Goal: Feedback & Contribution: Leave review/rating

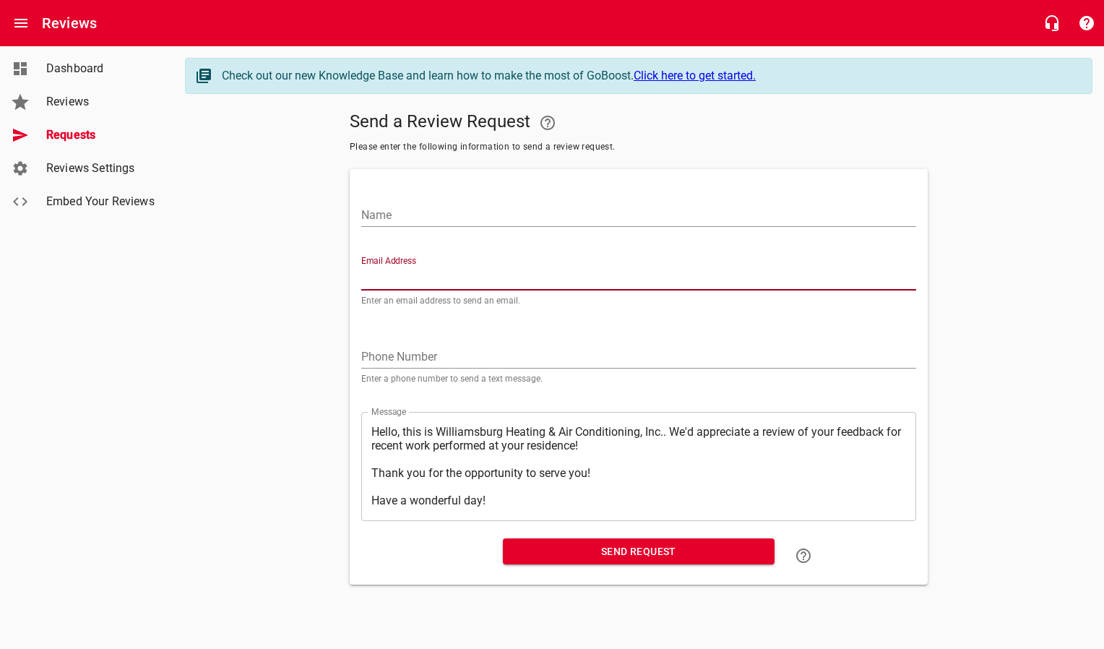
click at [438, 276] on input "Email Address" at bounding box center [638, 278] width 555 height 23
paste input "[EMAIL_ADDRESS][DOMAIN_NAME]"
type input "[EMAIL_ADDRESS][DOMAIN_NAME]"
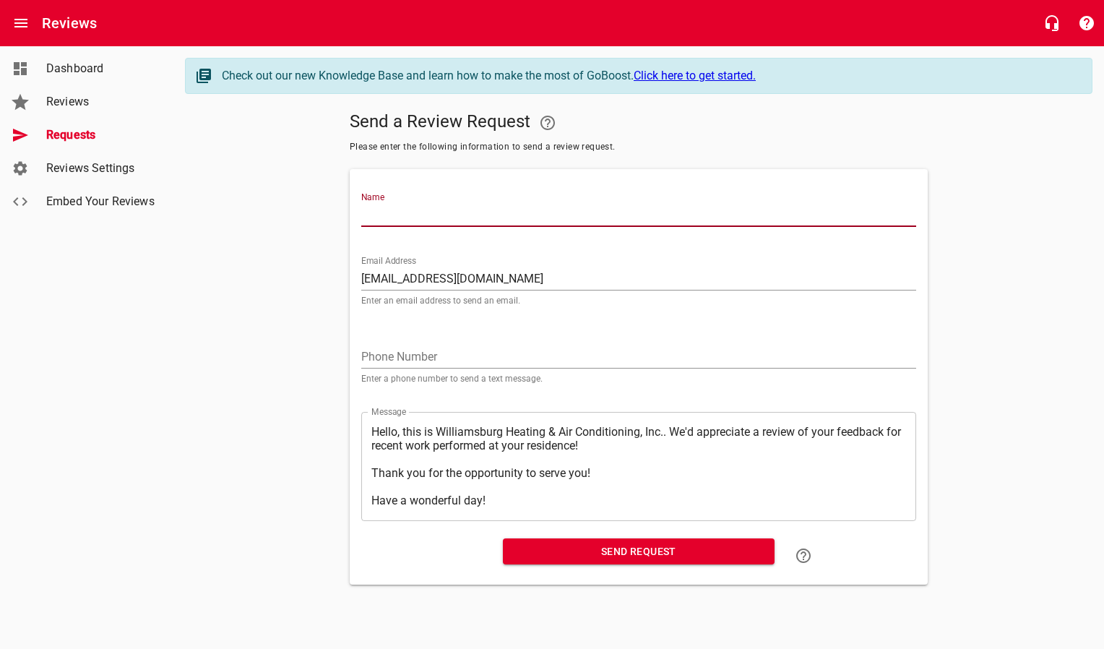
click at [429, 217] on input "Name" at bounding box center [638, 215] width 555 height 23
type input "[PERSON_NAME]"
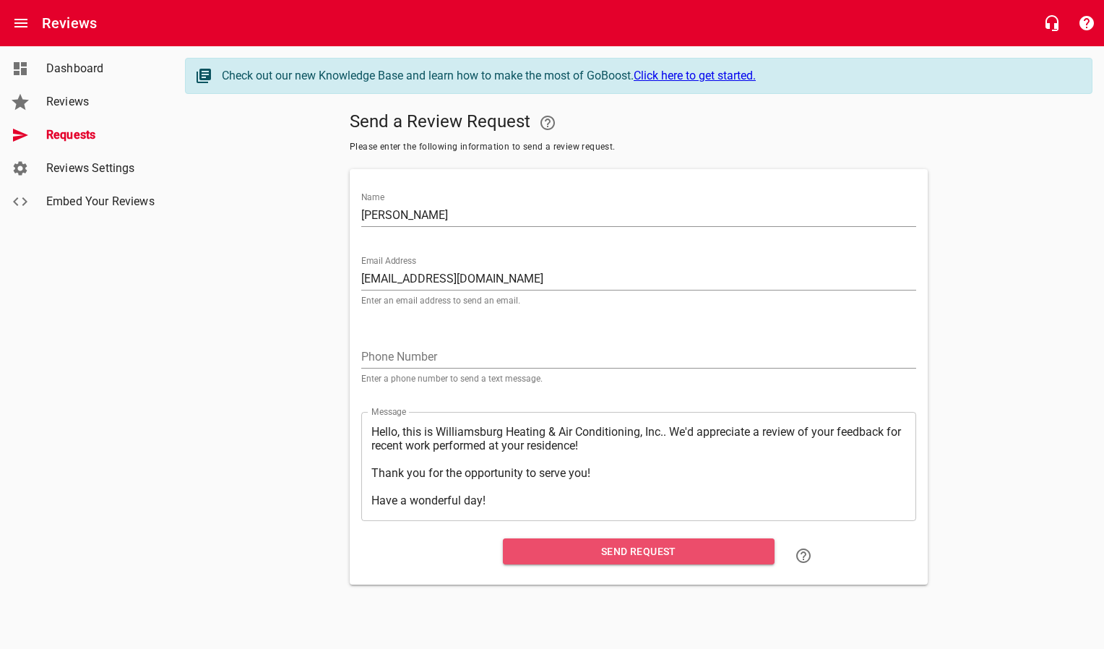
click at [537, 549] on span "Send Request" at bounding box center [638, 551] width 248 height 18
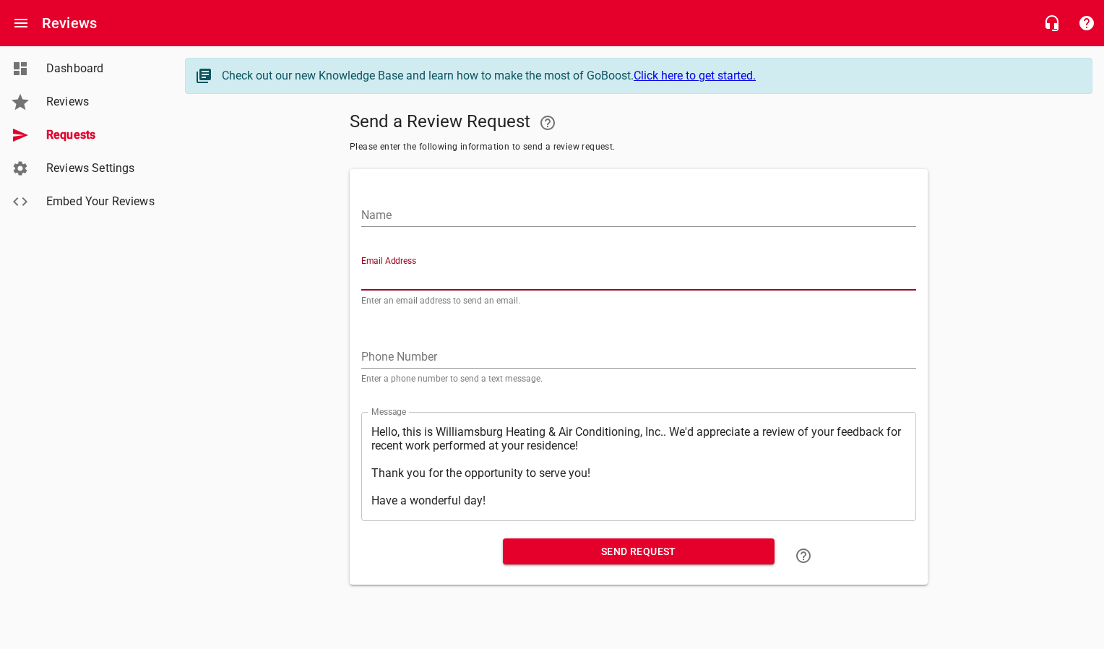
click at [423, 277] on input "Email Address" at bounding box center [638, 278] width 555 height 23
paste input "[EMAIL_ADDRESS][DOMAIN_NAME]"
type input "[EMAIL_ADDRESS][DOMAIN_NAME]"
click at [416, 220] on input "Name" at bounding box center [638, 215] width 555 height 23
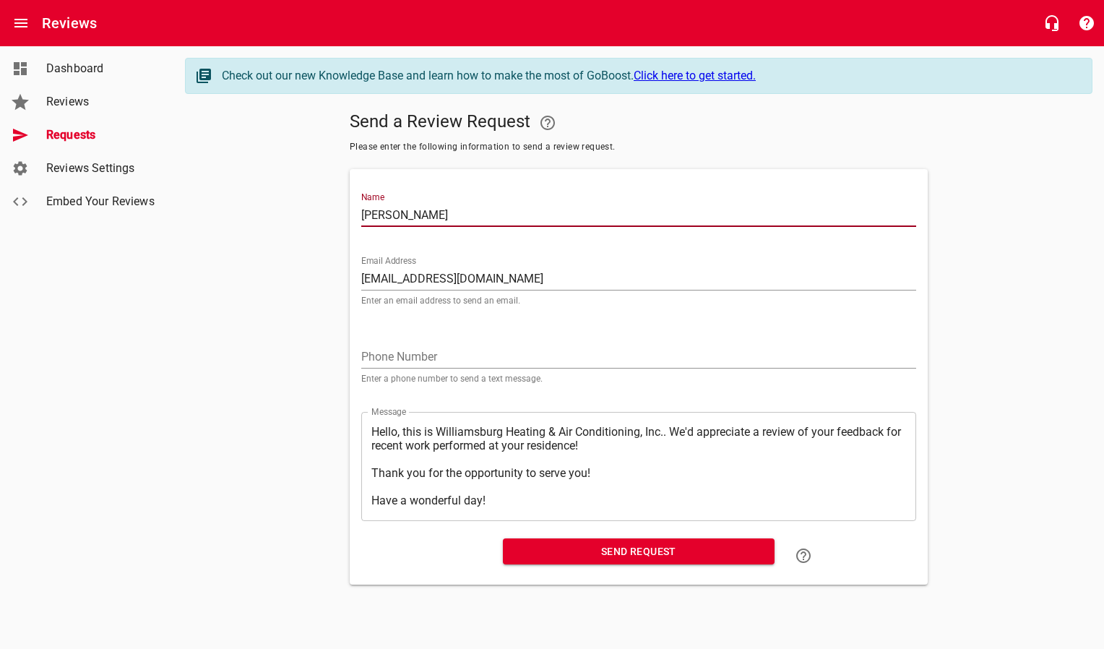
type input "[PERSON_NAME]"
click at [588, 555] on span "Send Request" at bounding box center [638, 551] width 248 height 18
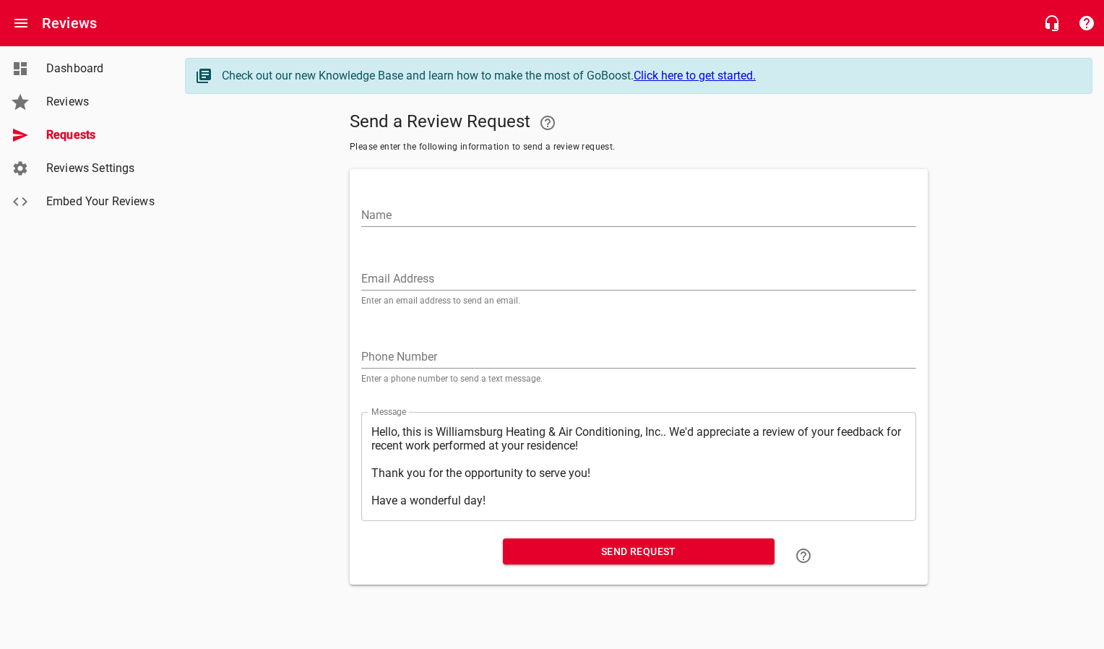
click at [414, 287] on input "Email Address" at bounding box center [638, 278] width 555 height 23
paste input "[PERSON_NAME][DOMAIN_NAME][EMAIL_ADDRESS][DOMAIN_NAME]"
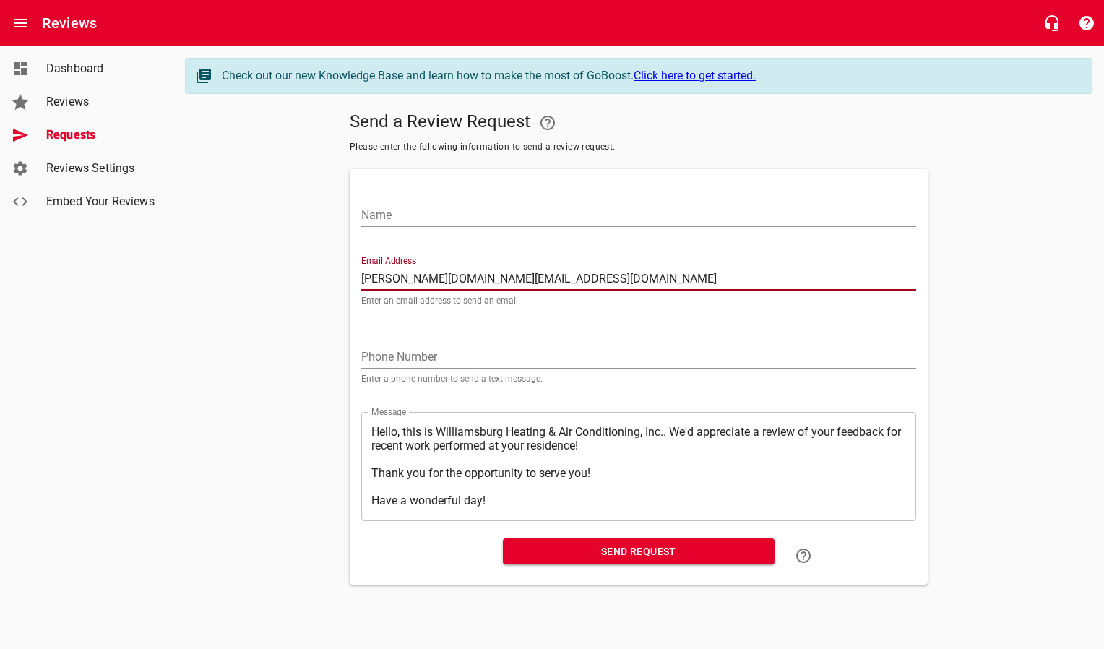
type input "[PERSON_NAME][DOMAIN_NAME][EMAIL_ADDRESS][DOMAIN_NAME]"
click at [420, 215] on input "Name" at bounding box center [638, 215] width 555 height 23
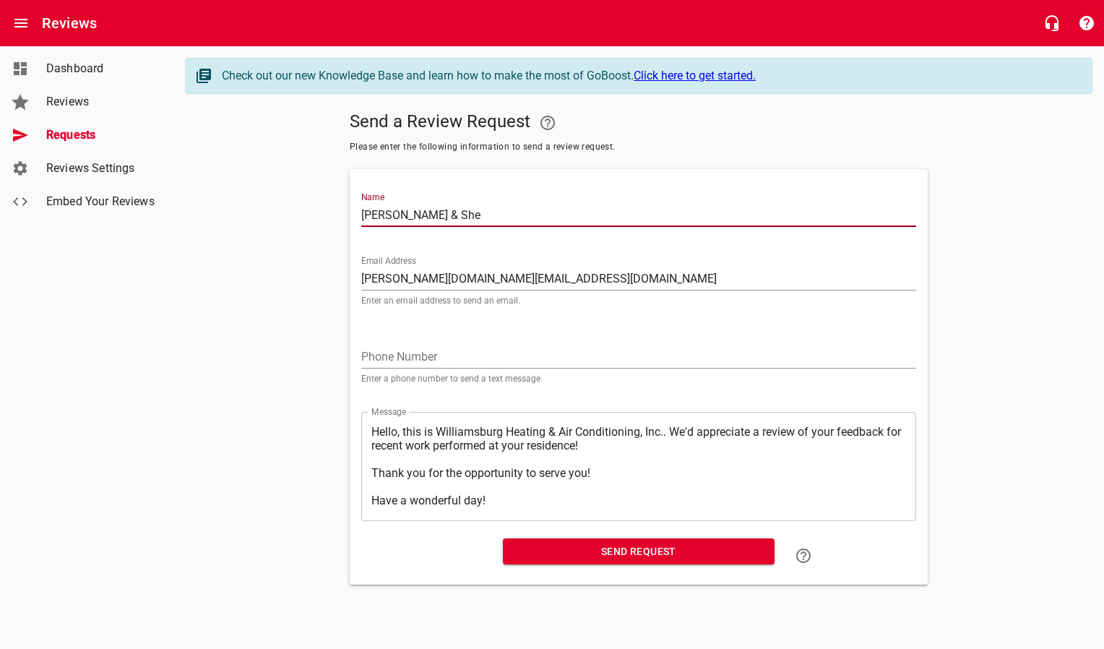
type input "[PERSON_NAME] & [PERSON_NAME] House"
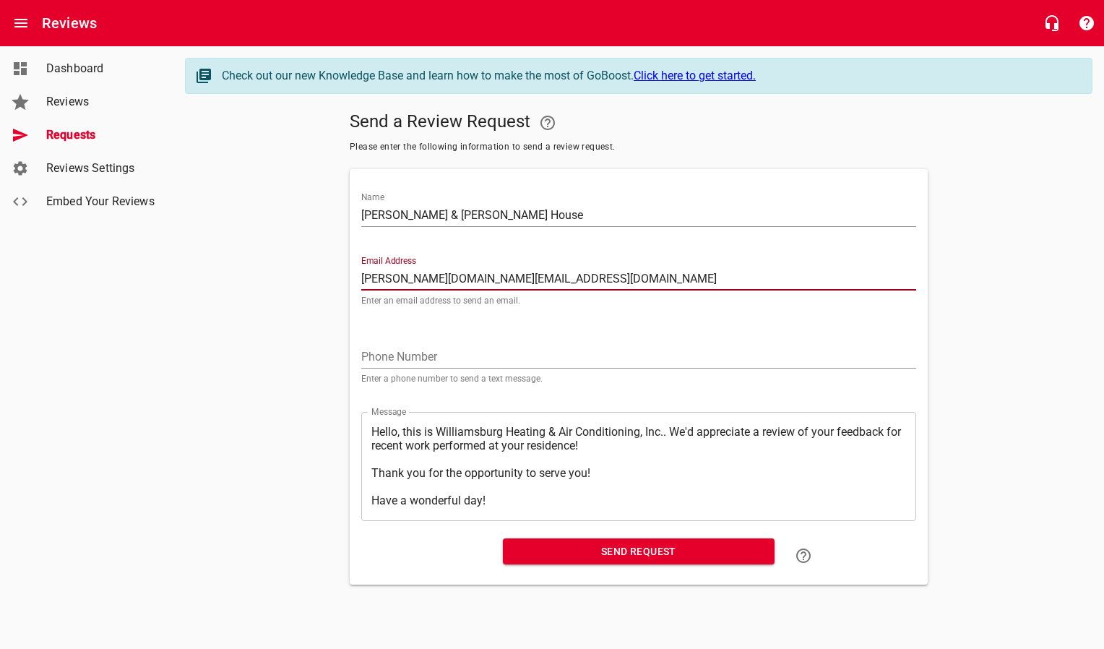
click at [584, 547] on span "Send Request" at bounding box center [638, 551] width 248 height 18
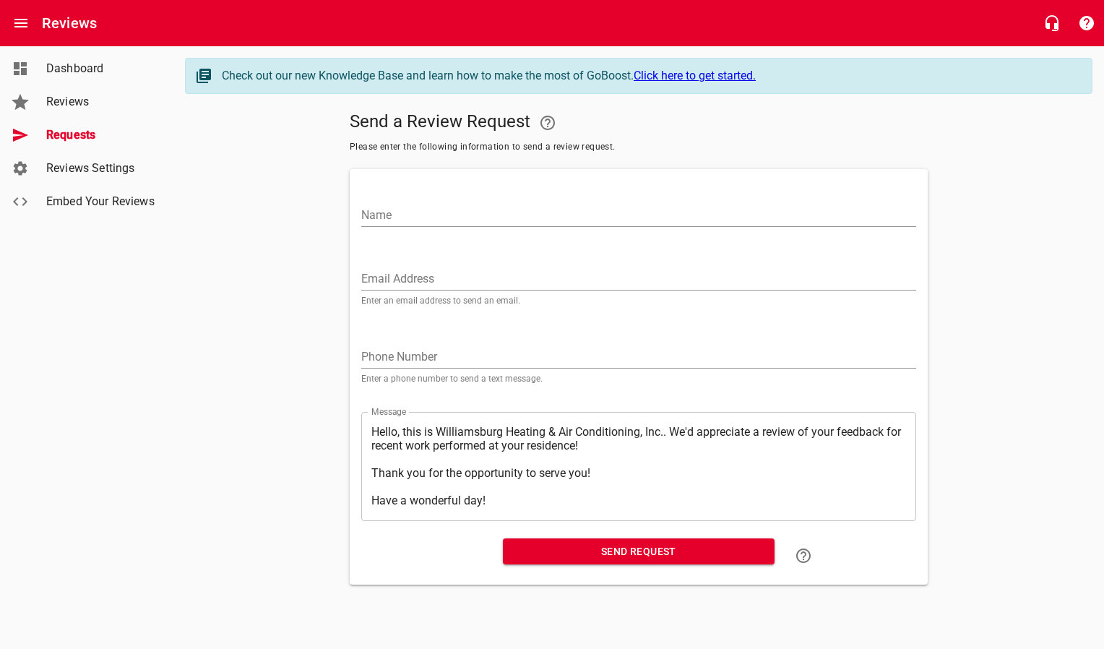
click at [412, 280] on input "Email Address" at bounding box center [638, 278] width 555 height 23
paste input "[PERSON_NAME][EMAIL_ADDRESS][PERSON_NAME][DOMAIN_NAME]"
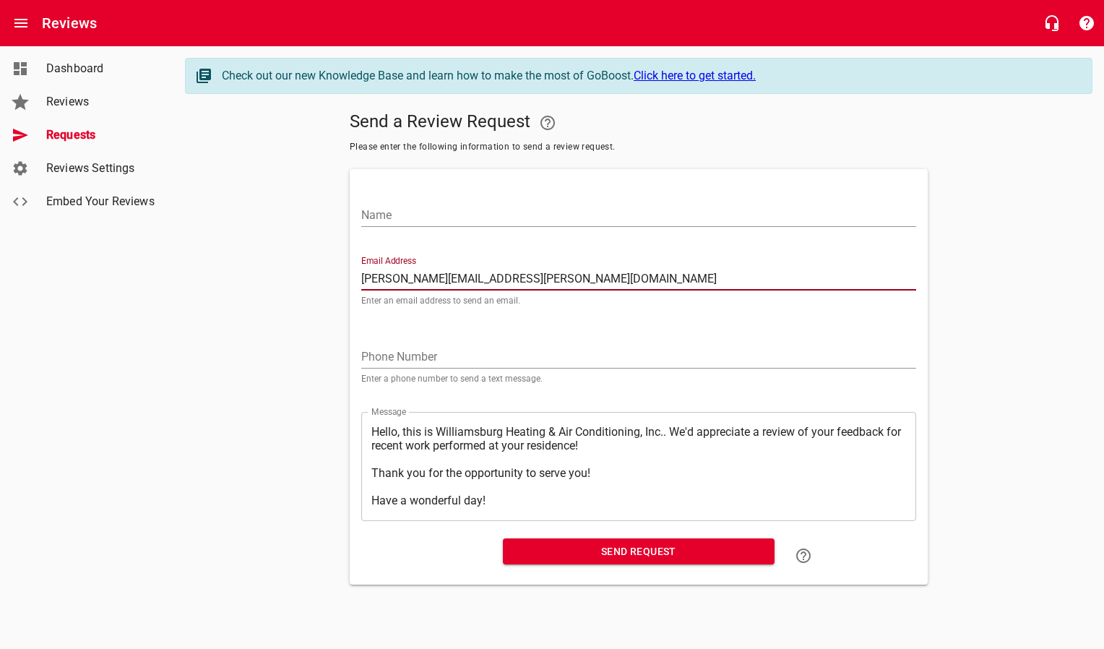
type input "[PERSON_NAME][EMAIL_ADDRESS][PERSON_NAME][DOMAIN_NAME]"
click at [417, 219] on input "Name" at bounding box center [638, 215] width 555 height 23
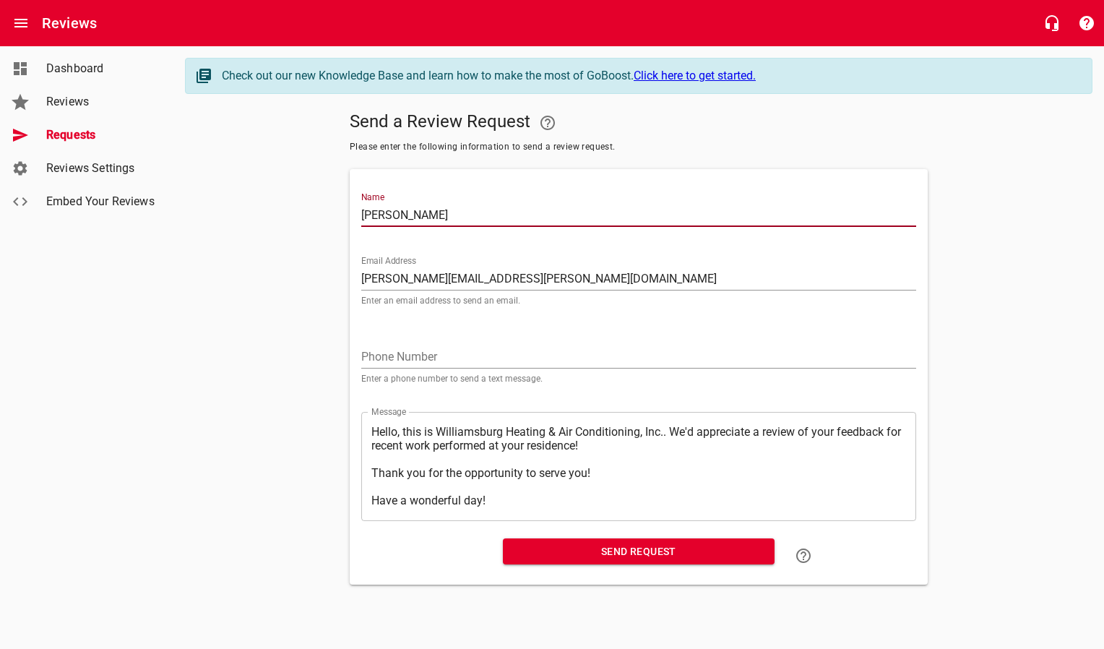
type input "[PERSON_NAME]"
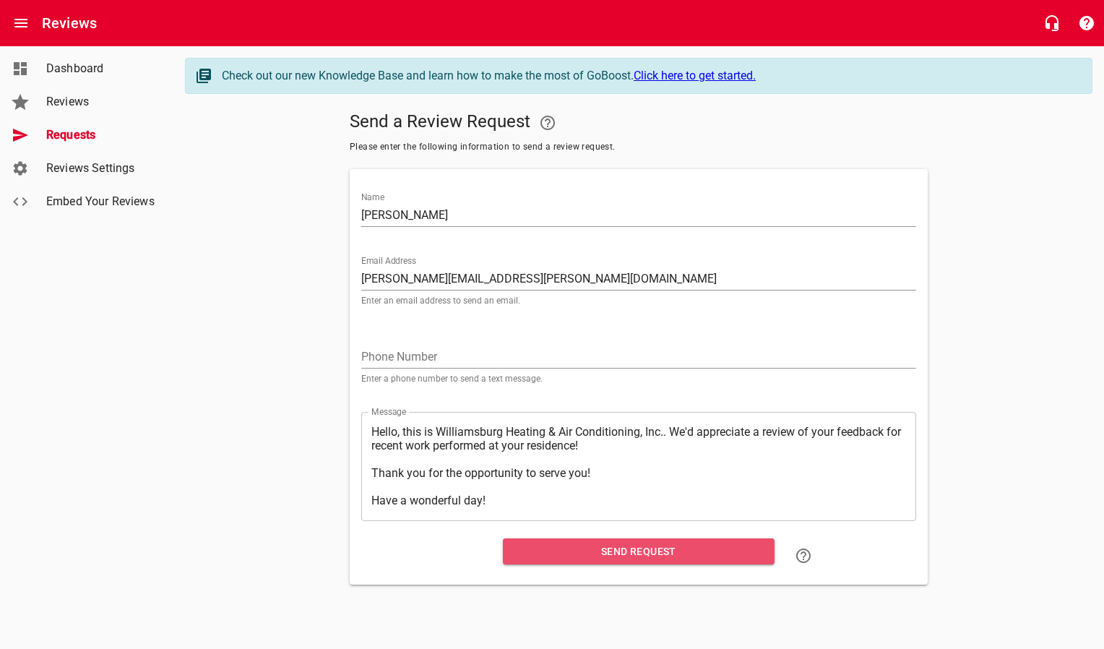
click at [553, 555] on span "Send Request" at bounding box center [638, 551] width 248 height 18
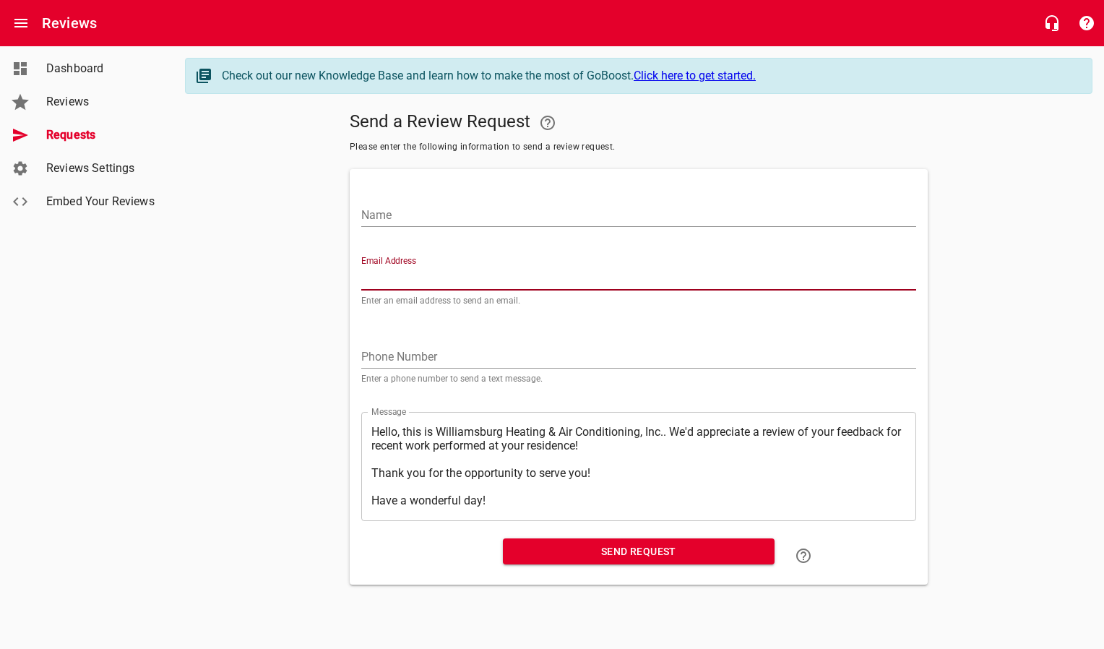
click at [399, 276] on input "Email Address" at bounding box center [638, 278] width 555 height 23
paste input "[EMAIL_ADDRESS][DOMAIN_NAME]"
type input "[EMAIL_ADDRESS][DOMAIN_NAME]"
click at [397, 220] on input "Name" at bounding box center [638, 215] width 555 height 23
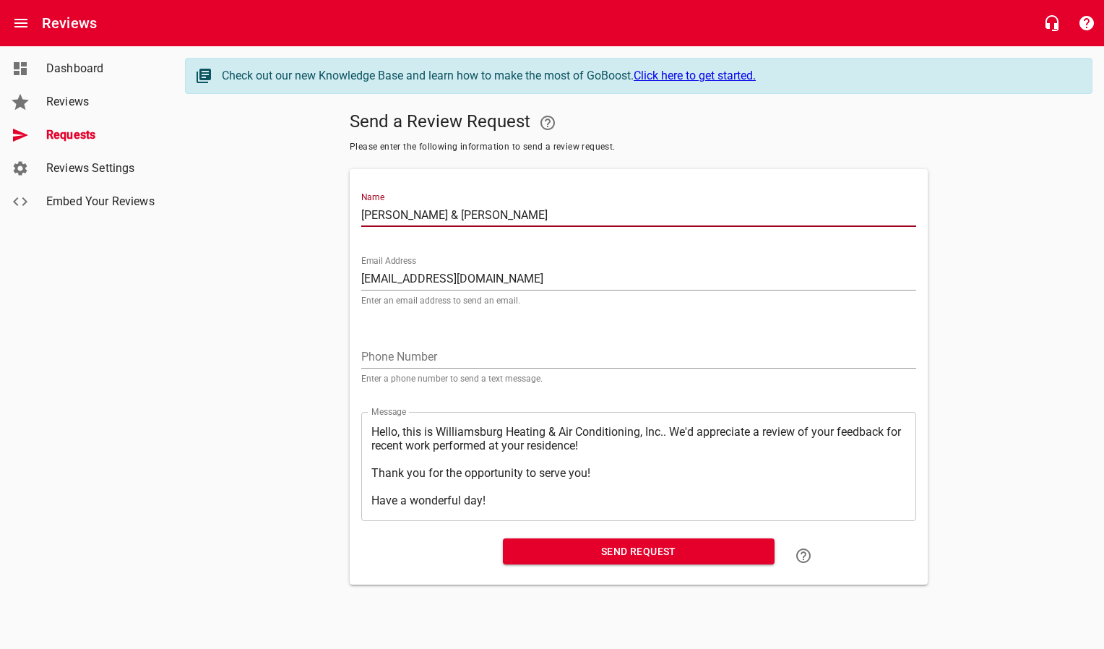
type input "[PERSON_NAME] & [PERSON_NAME]"
click at [660, 554] on span "Send Request" at bounding box center [638, 551] width 248 height 18
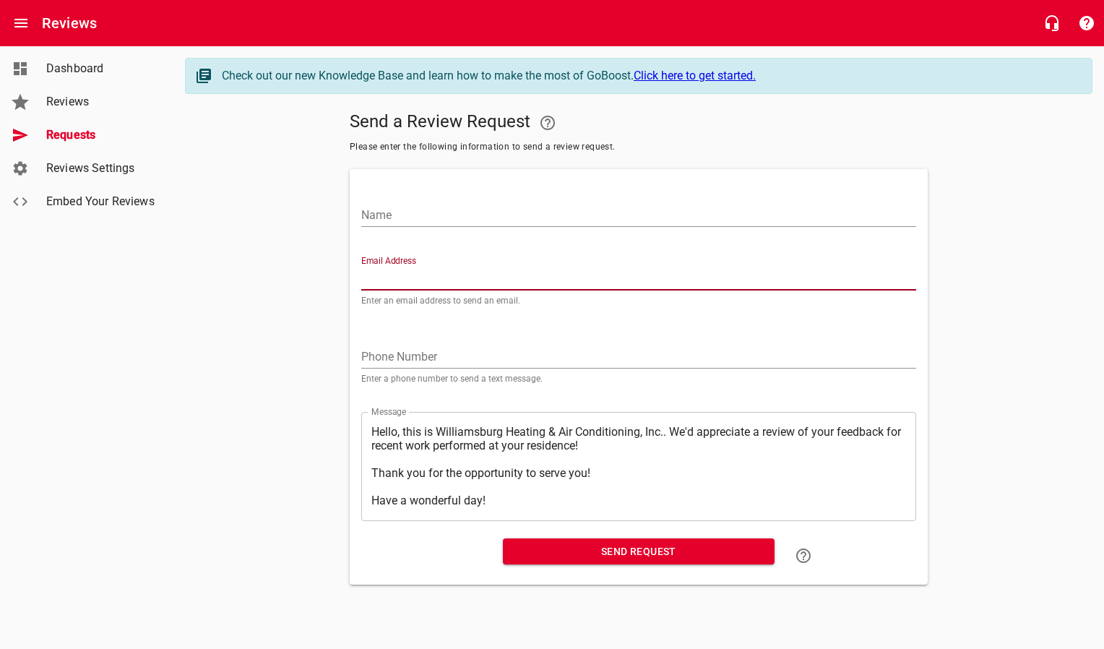
click at [452, 277] on input "Email Address" at bounding box center [638, 278] width 555 height 23
paste input "[EMAIL_ADDRESS][DOMAIN_NAME]"
type input "[EMAIL_ADDRESS][DOMAIN_NAME]"
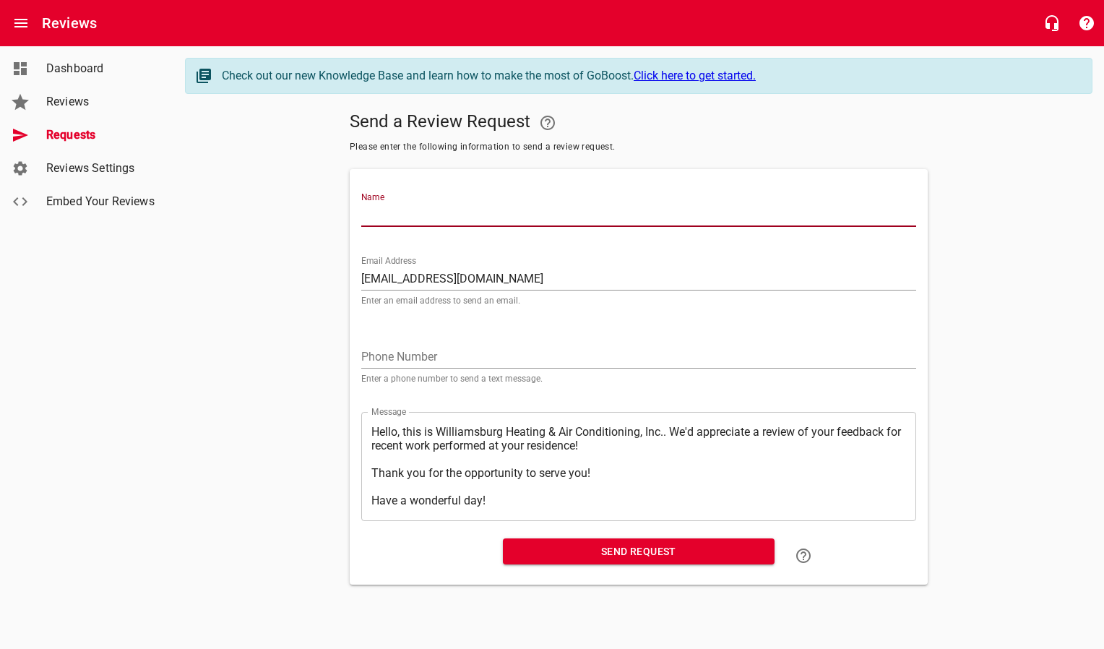
click at [449, 217] on input "Name" at bounding box center [638, 215] width 555 height 23
type input "[PERSON_NAME]"
click at [618, 559] on span "Send Request" at bounding box center [638, 551] width 248 height 18
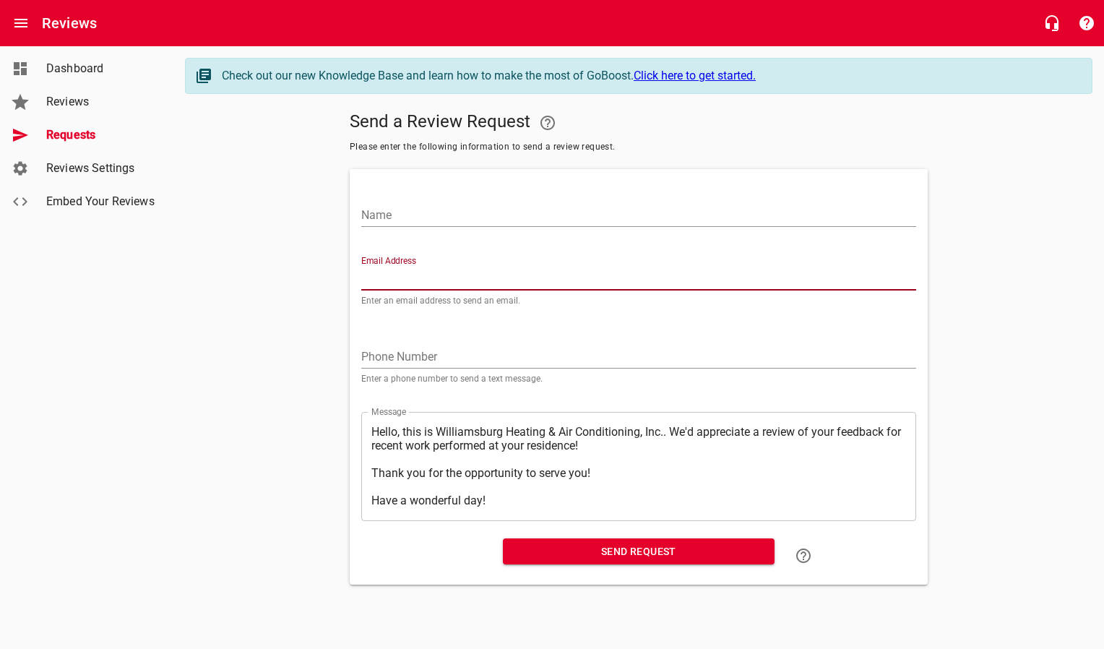
click at [437, 282] on input "Email Address" at bounding box center [638, 278] width 555 height 23
paste input "[EMAIL_ADDRESS][PERSON_NAME][DOMAIN_NAME]"
type input "[EMAIL_ADDRESS][PERSON_NAME][DOMAIN_NAME]"
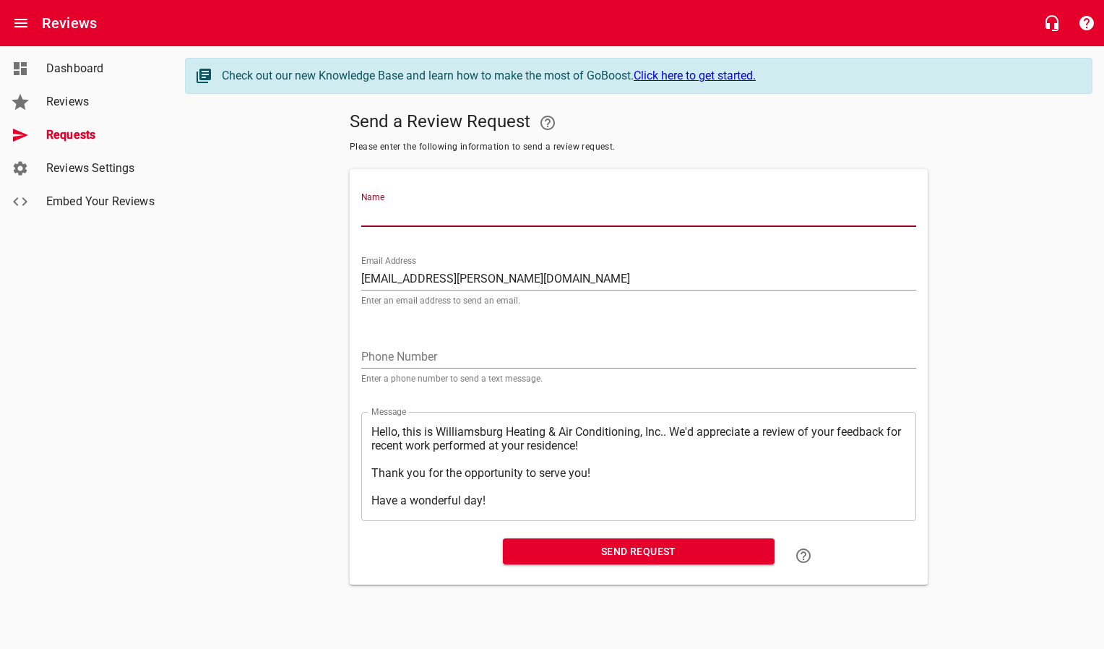
click at [449, 220] on input "Name" at bounding box center [638, 215] width 555 height 23
type input "[PERSON_NAME] & [PERSON_NAME]"
click at [620, 556] on span "Send Request" at bounding box center [638, 551] width 248 height 18
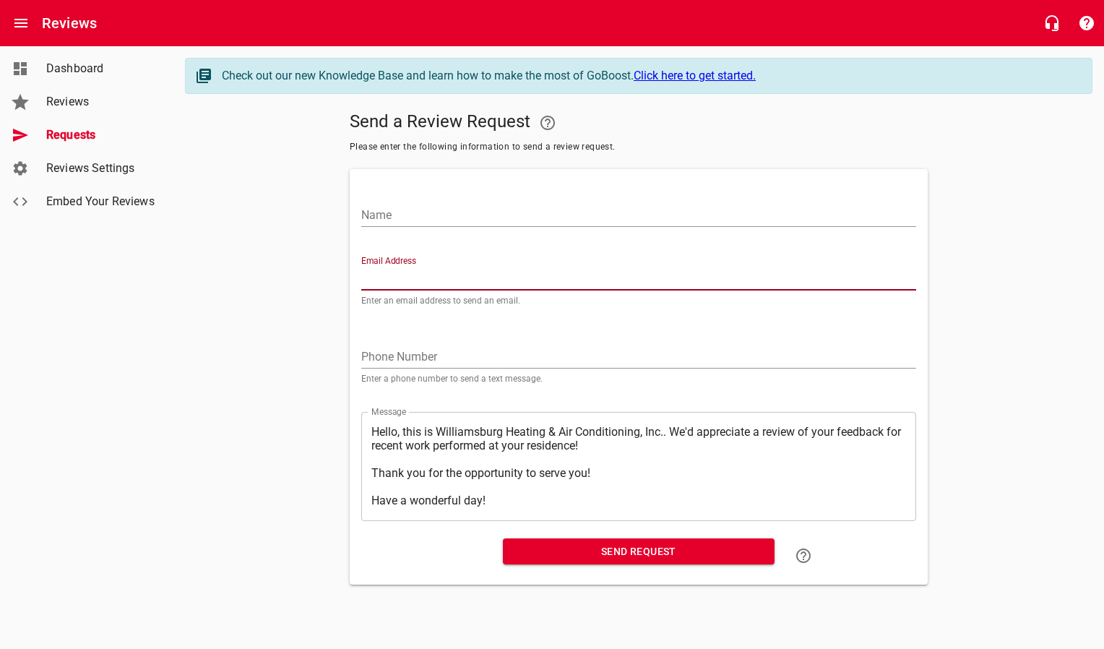
click at [446, 280] on input "Email Address" at bounding box center [638, 278] width 555 height 23
paste input "[EMAIL_ADDRESS][DOMAIN_NAME]"
type input "[EMAIL_ADDRESS][DOMAIN_NAME]"
click at [456, 213] on input "Name" at bounding box center [638, 215] width 555 height 23
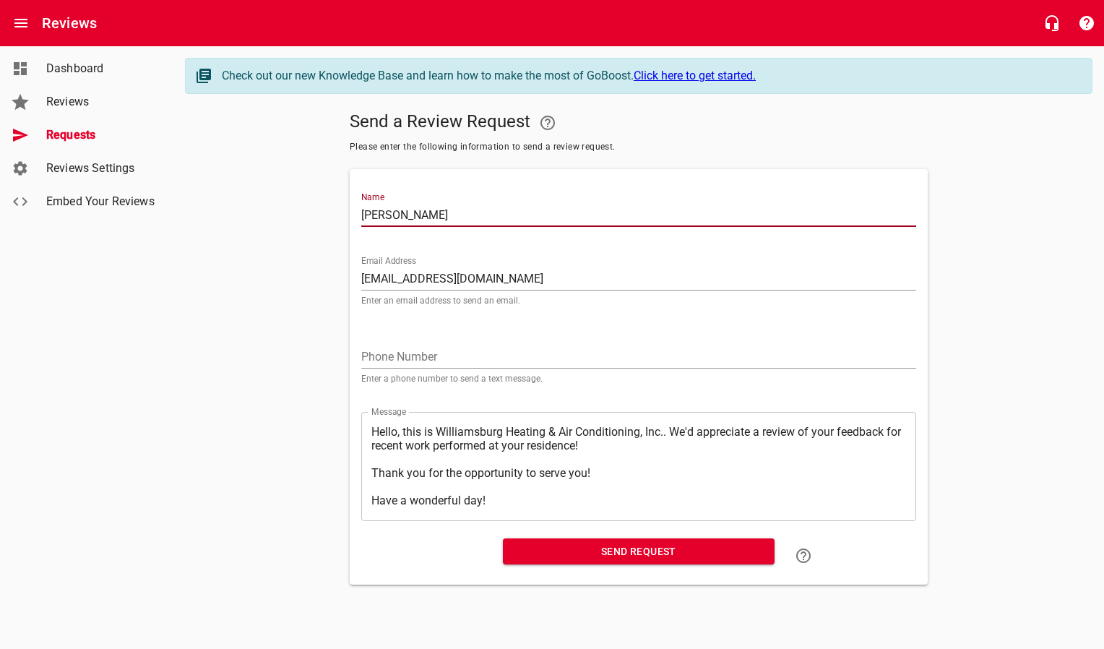
type input "[PERSON_NAME]"
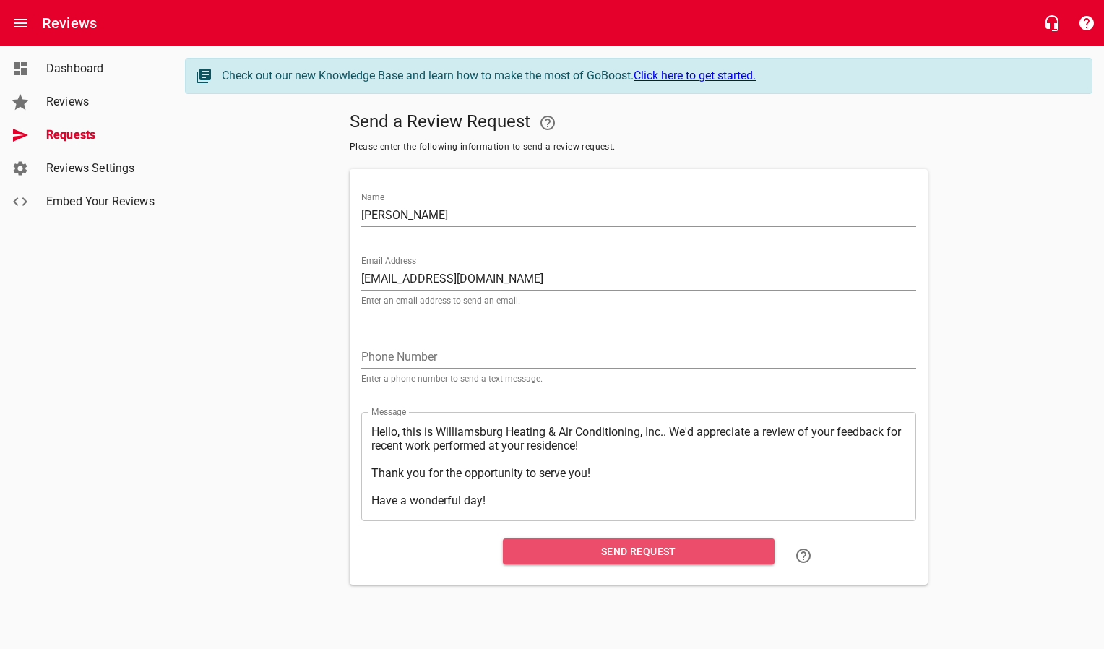
click at [528, 549] on span "Send Request" at bounding box center [638, 551] width 248 height 18
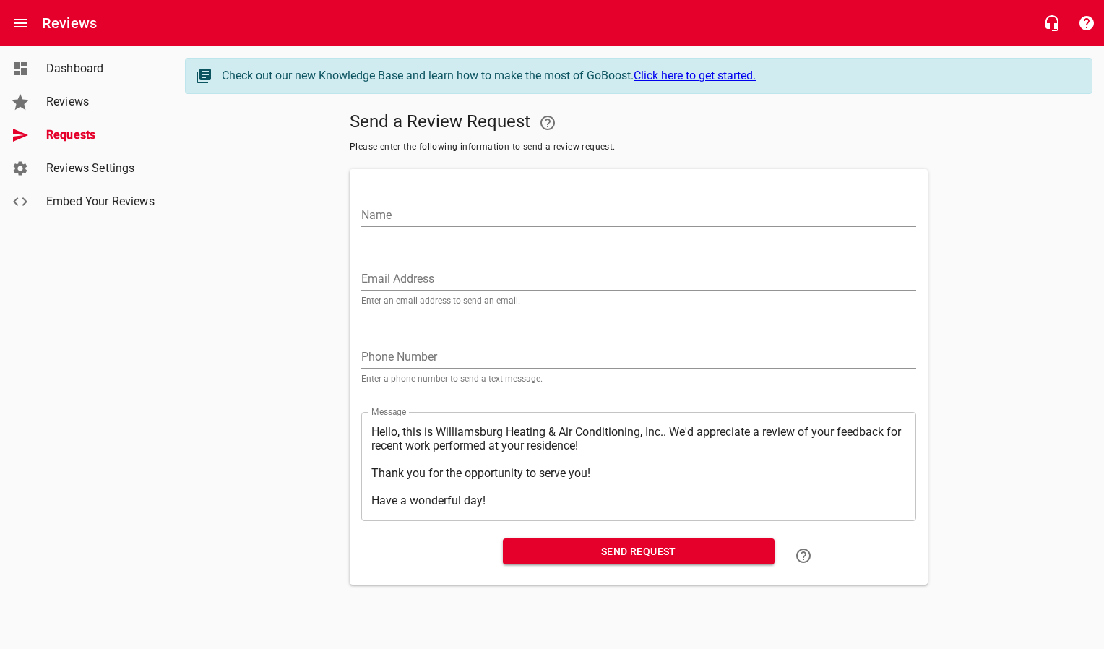
click at [415, 277] on input "Email Address" at bounding box center [638, 278] width 555 height 23
paste input "[EMAIL_ADDRESS][PERSON_NAME][DOMAIN_NAME]"
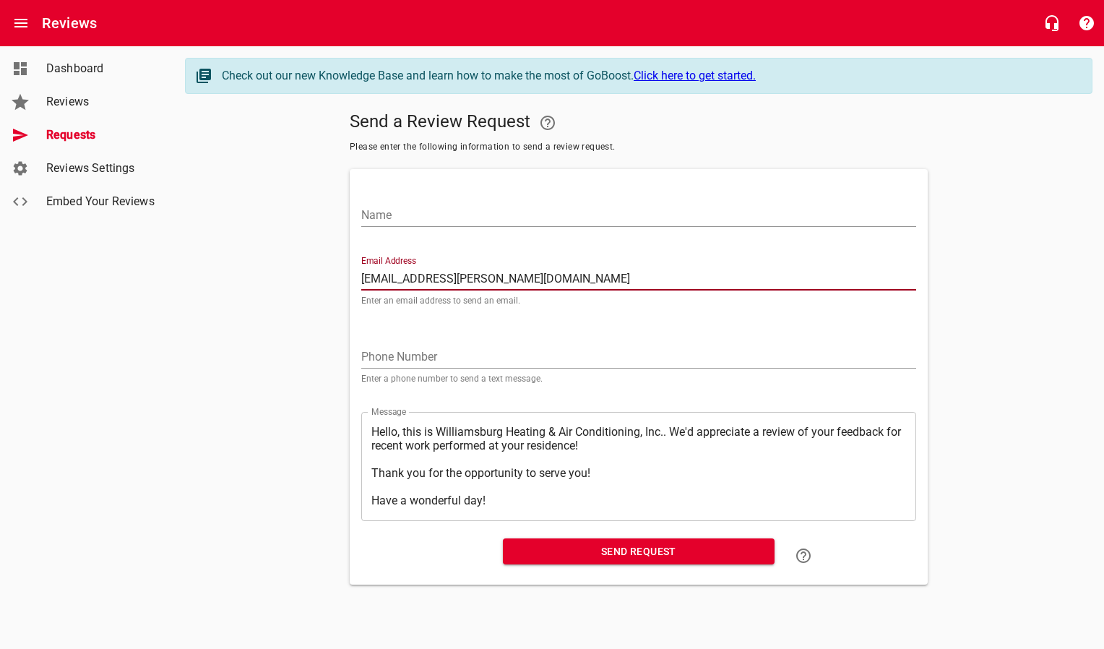
type input "[EMAIL_ADDRESS][PERSON_NAME][DOMAIN_NAME]"
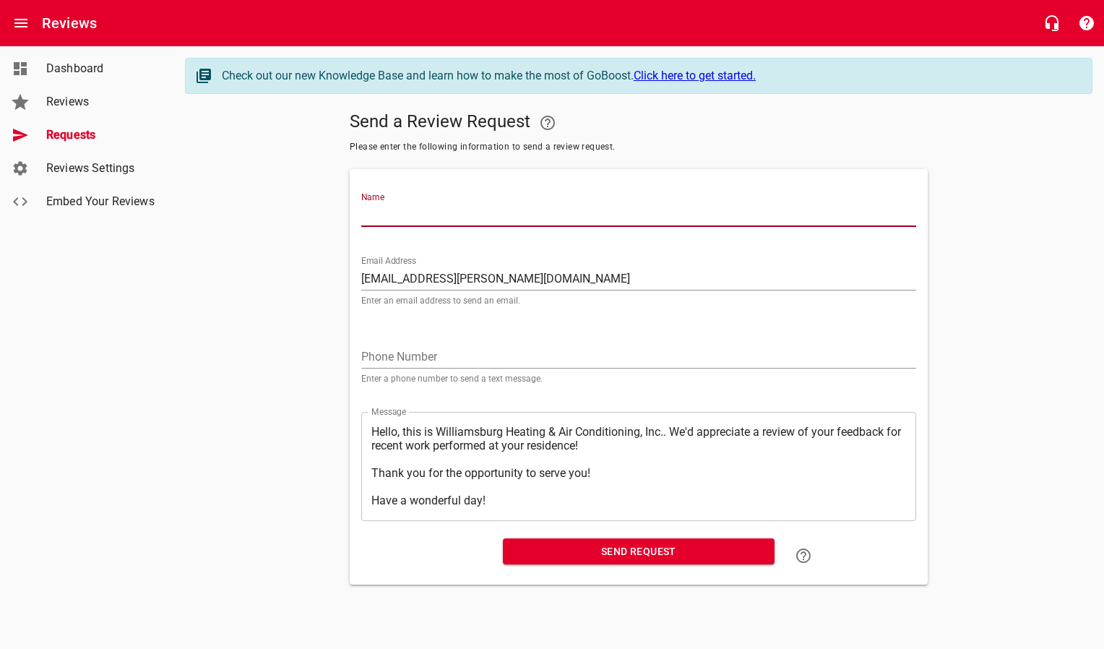
click at [436, 220] on input "Name" at bounding box center [638, 215] width 555 height 23
type input "[PERSON_NAME]"
click at [540, 557] on span "Send Request" at bounding box center [638, 551] width 248 height 18
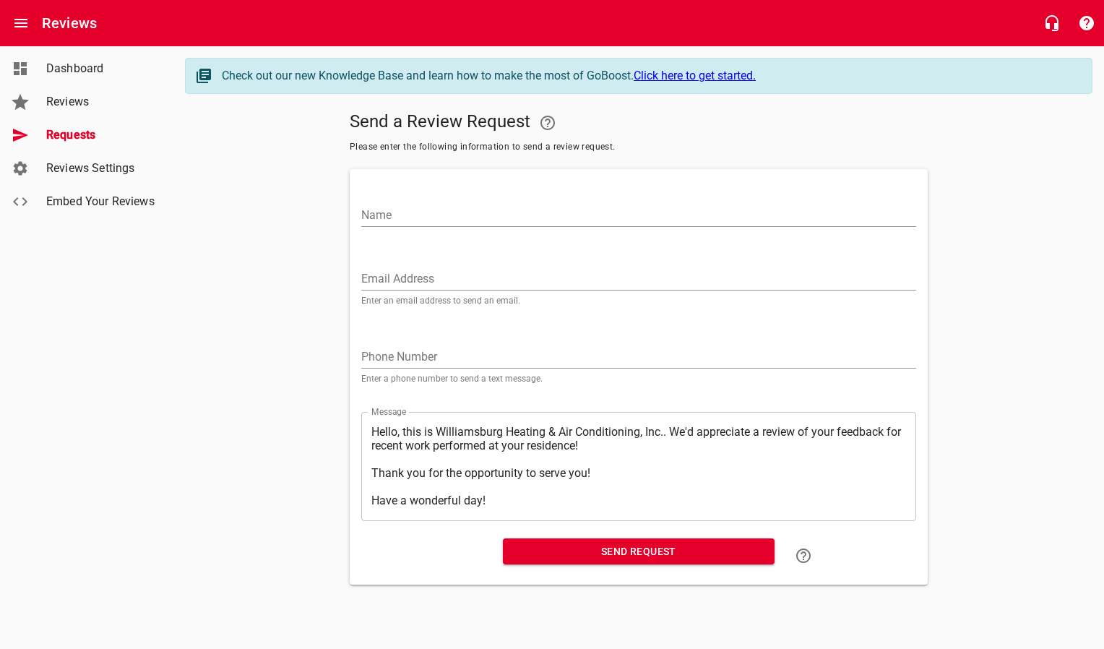
click at [459, 271] on input "Email Address" at bounding box center [638, 278] width 555 height 23
paste input "[EMAIL_ADDRESS][PERSON_NAME][DOMAIN_NAME]"
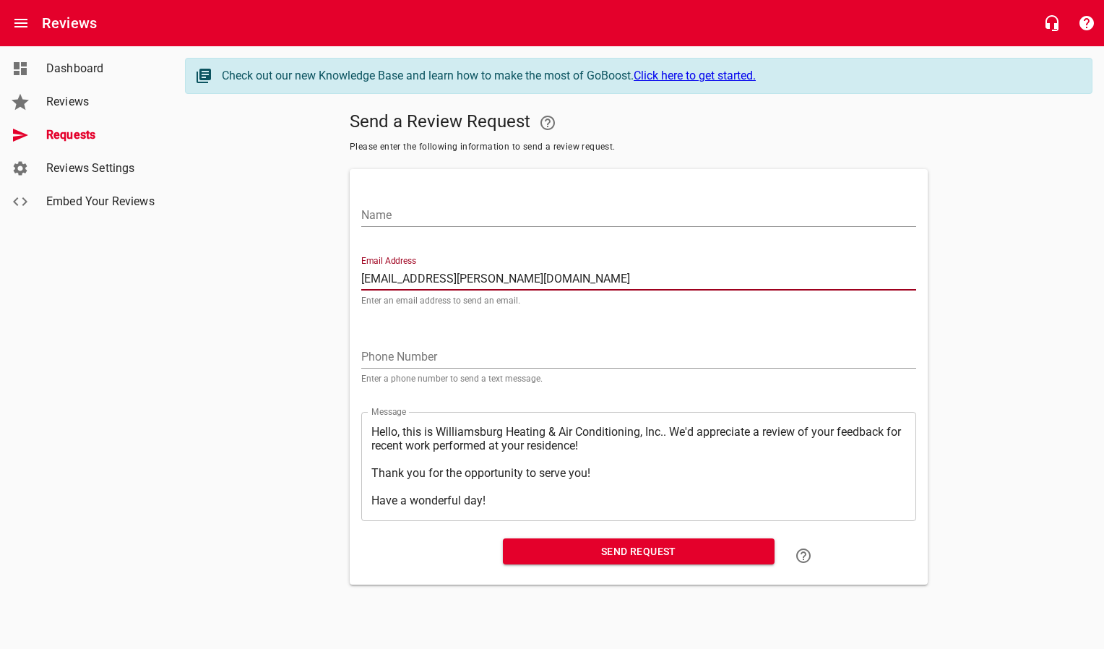
type input "[EMAIL_ADDRESS][PERSON_NAME][DOMAIN_NAME]"
click at [456, 221] on input "Name" at bounding box center [638, 215] width 555 height 23
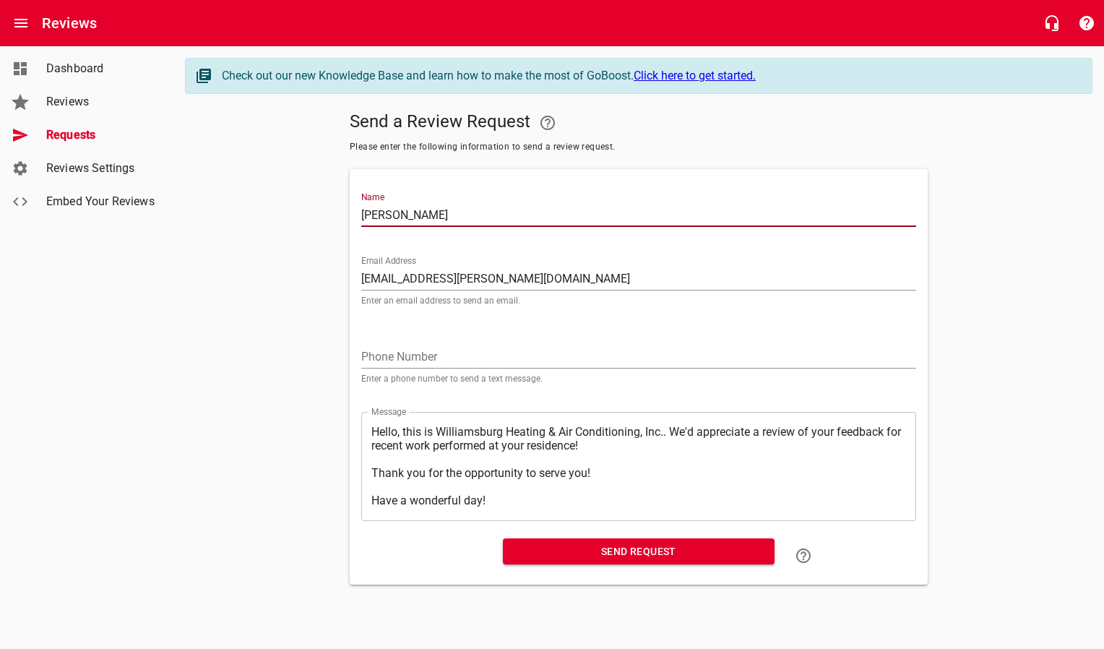
type input "[PERSON_NAME]"
click at [557, 560] on span "Send Request" at bounding box center [638, 551] width 248 height 18
